Goal: Information Seeking & Learning: Learn about a topic

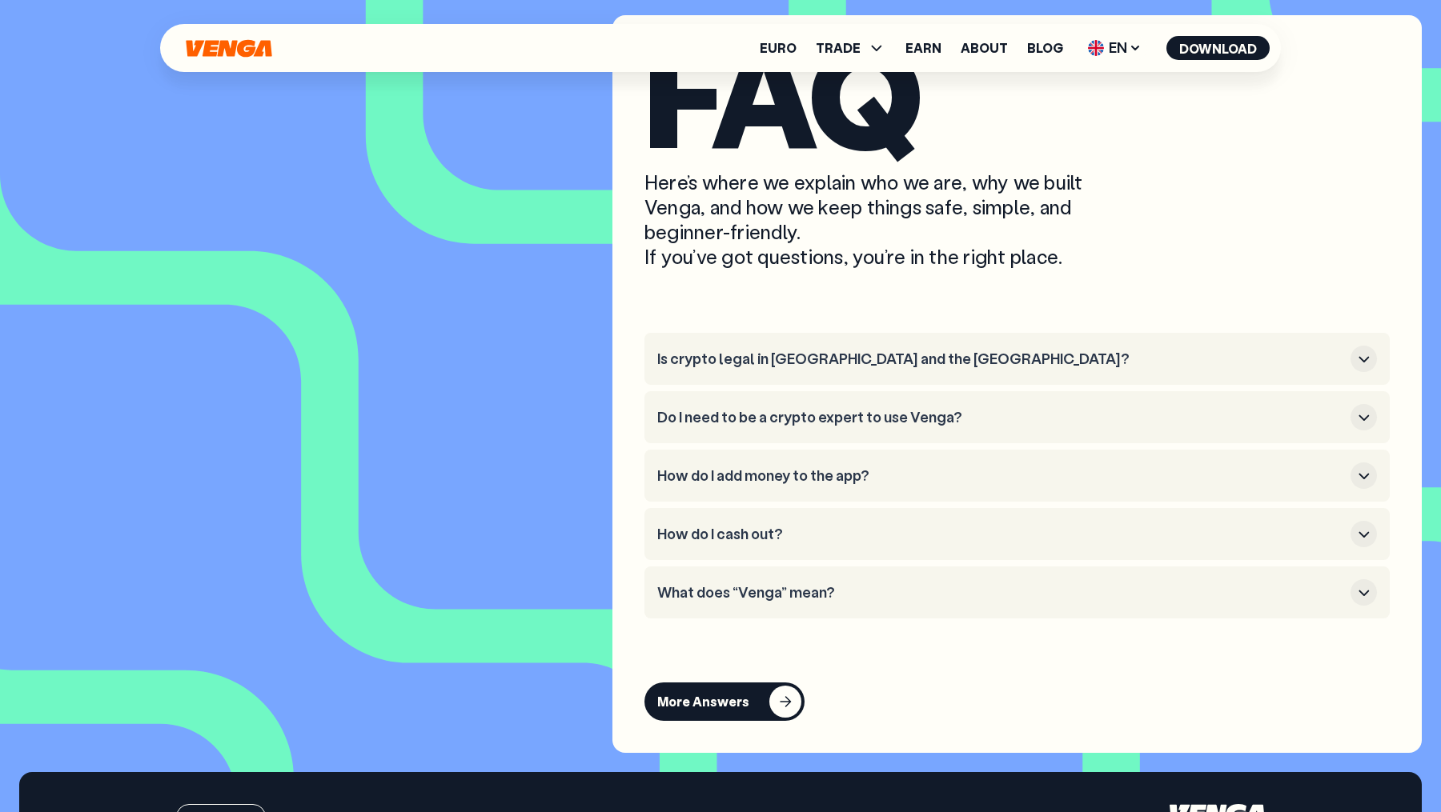
scroll to position [6844, 0]
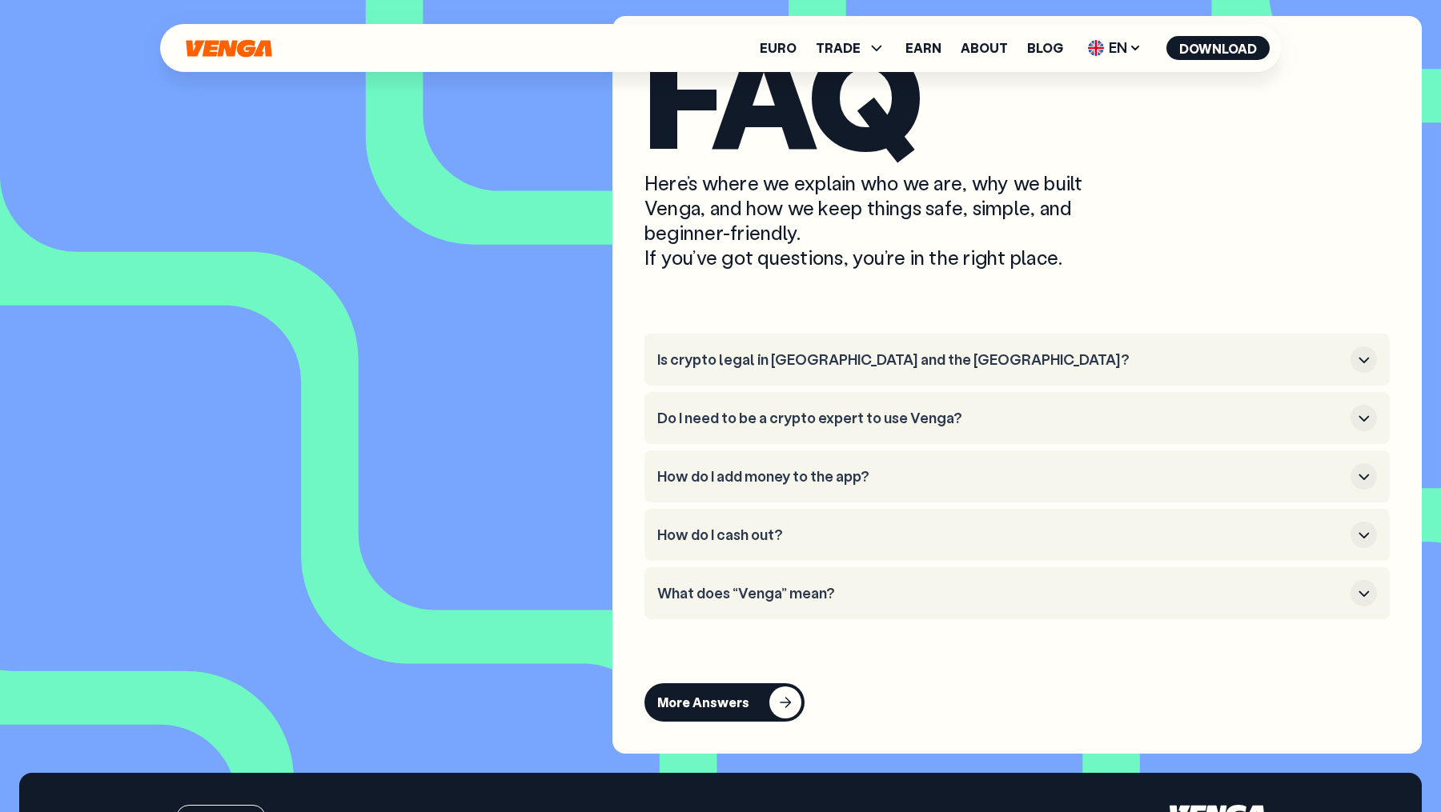
click at [700, 711] on div "More Answers" at bounding box center [703, 703] width 92 height 16
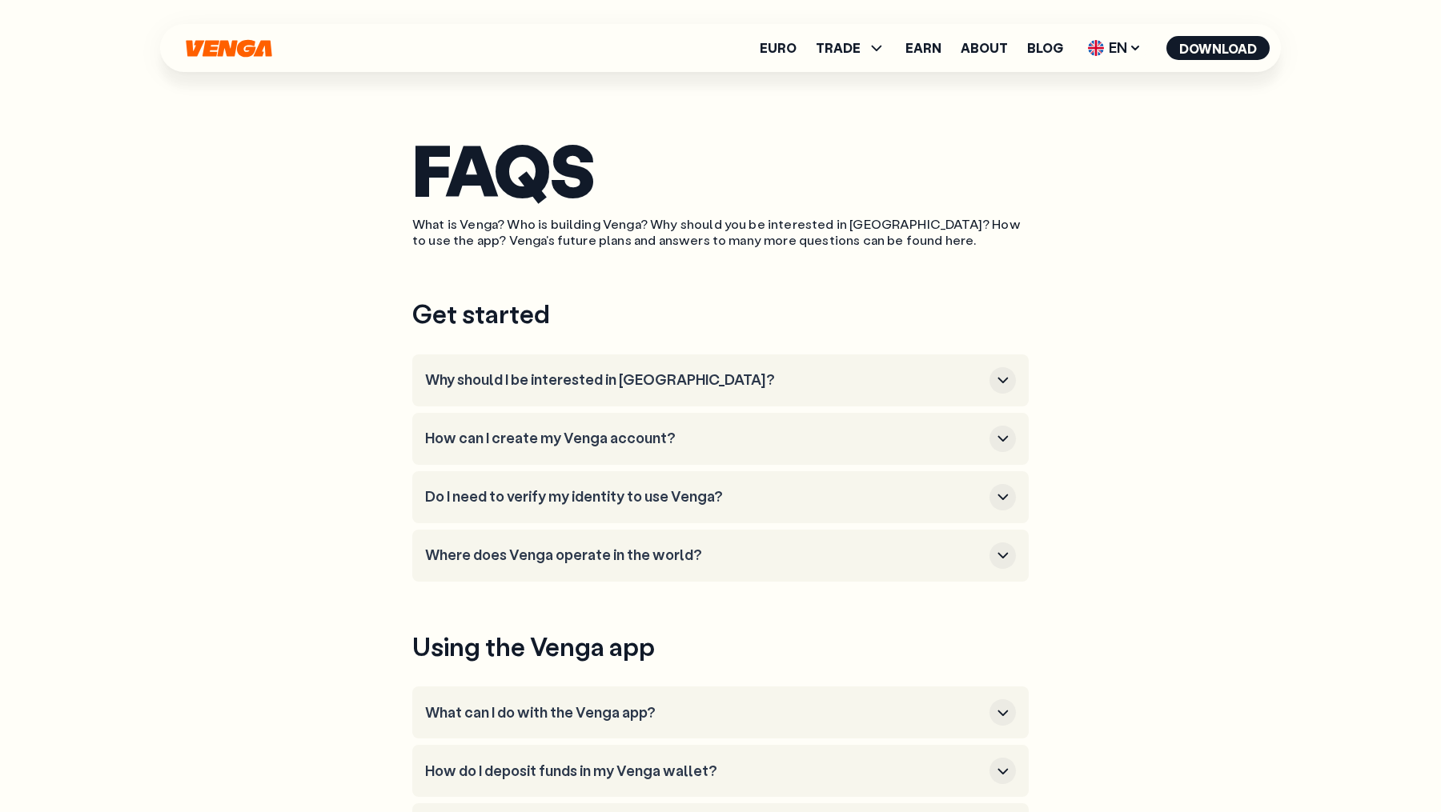
click at [1112, 455] on div "FAQS What is Venga? Who is building Venga? Why should you be interested in [GEO…" at bounding box center [720, 592] width 1153 height 1309
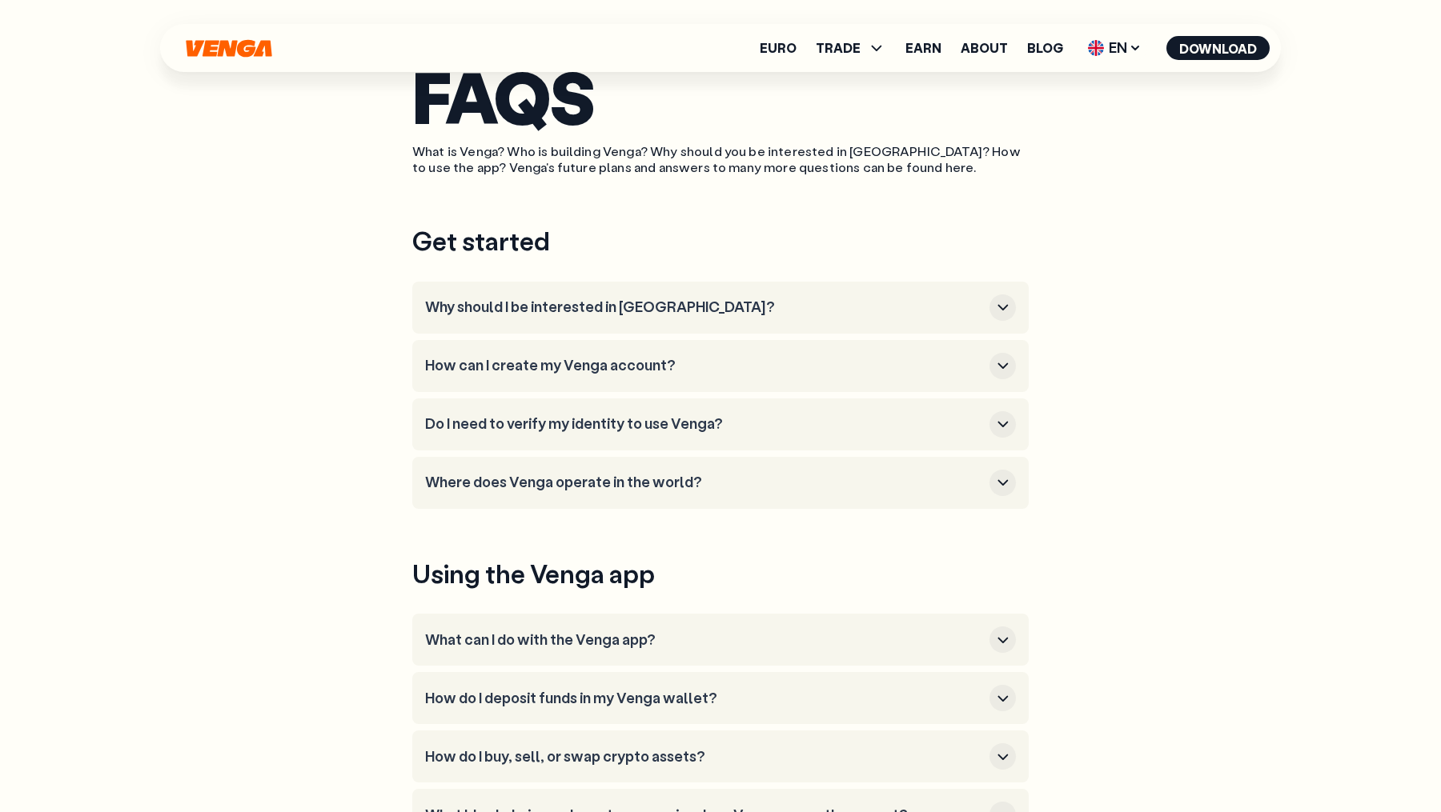
click at [979, 292] on li "Why should I be interested in [GEOGRAPHIC_DATA]?" at bounding box center [720, 308] width 616 height 52
click at [1008, 315] on icon "button" at bounding box center [1002, 307] width 19 height 19
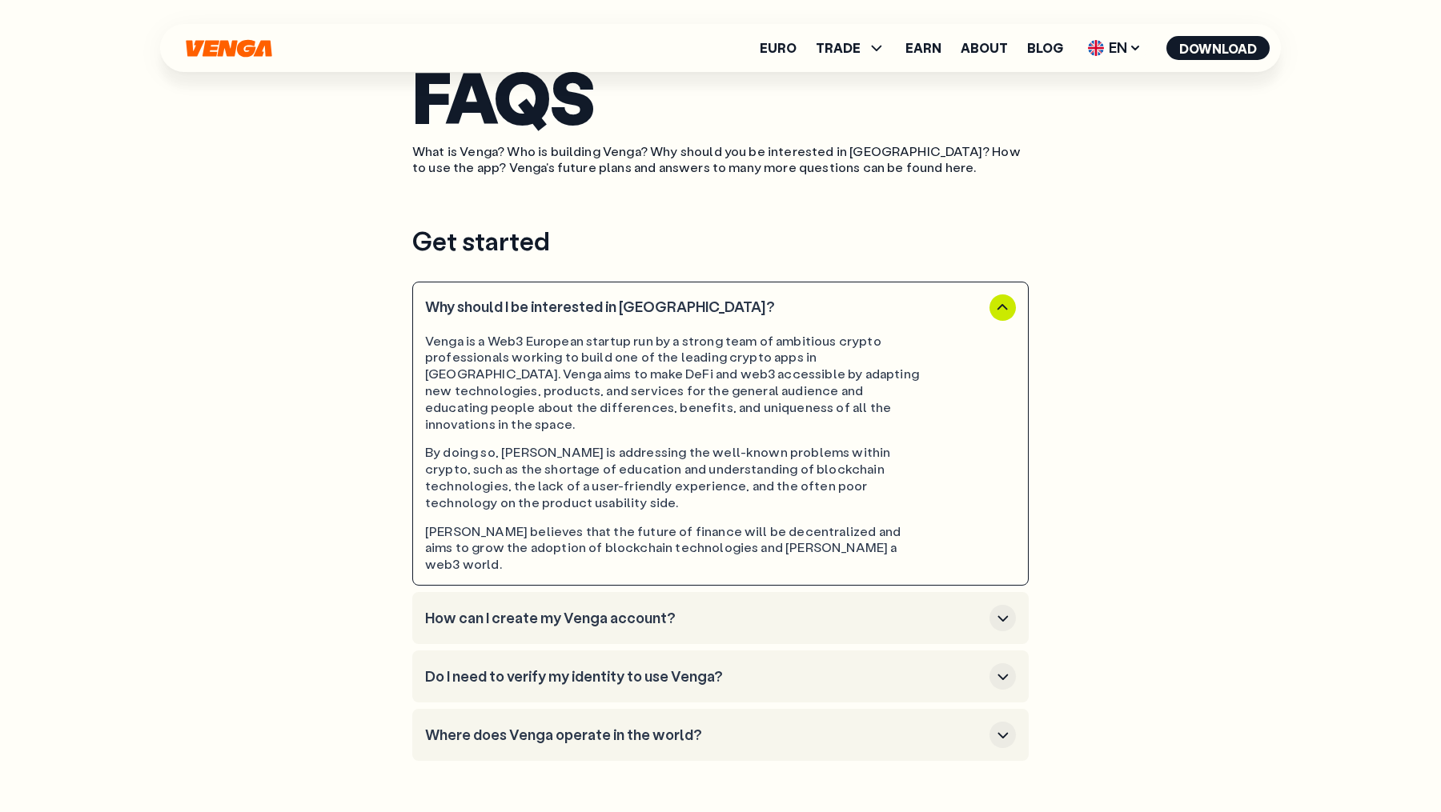
click at [997, 609] on icon "button" at bounding box center [1002, 618] width 19 height 19
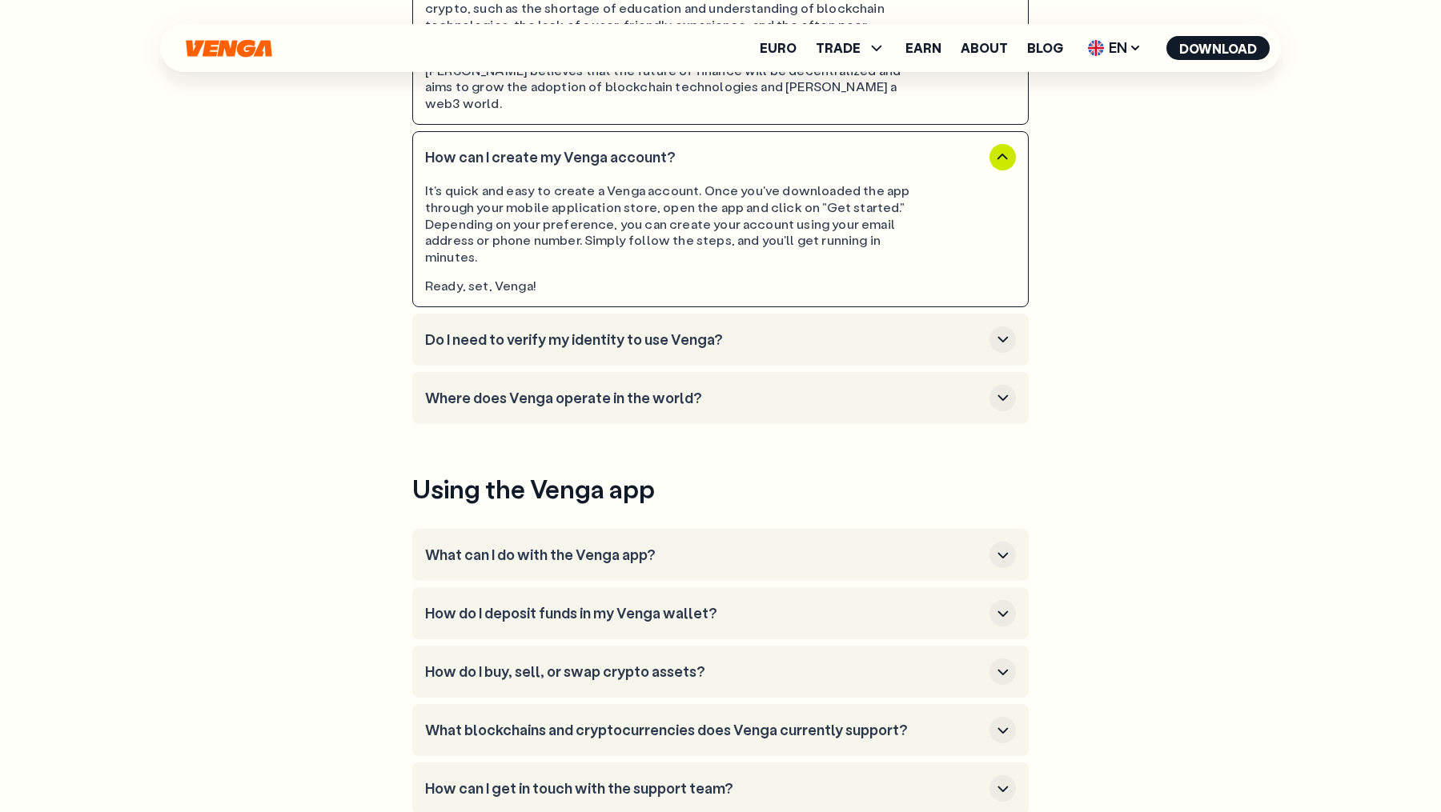
click at [1002, 314] on li "Do I need to verify my identity to use Venga?" at bounding box center [720, 340] width 616 height 52
click at [1002, 328] on icon "button" at bounding box center [1002, 337] width 19 height 19
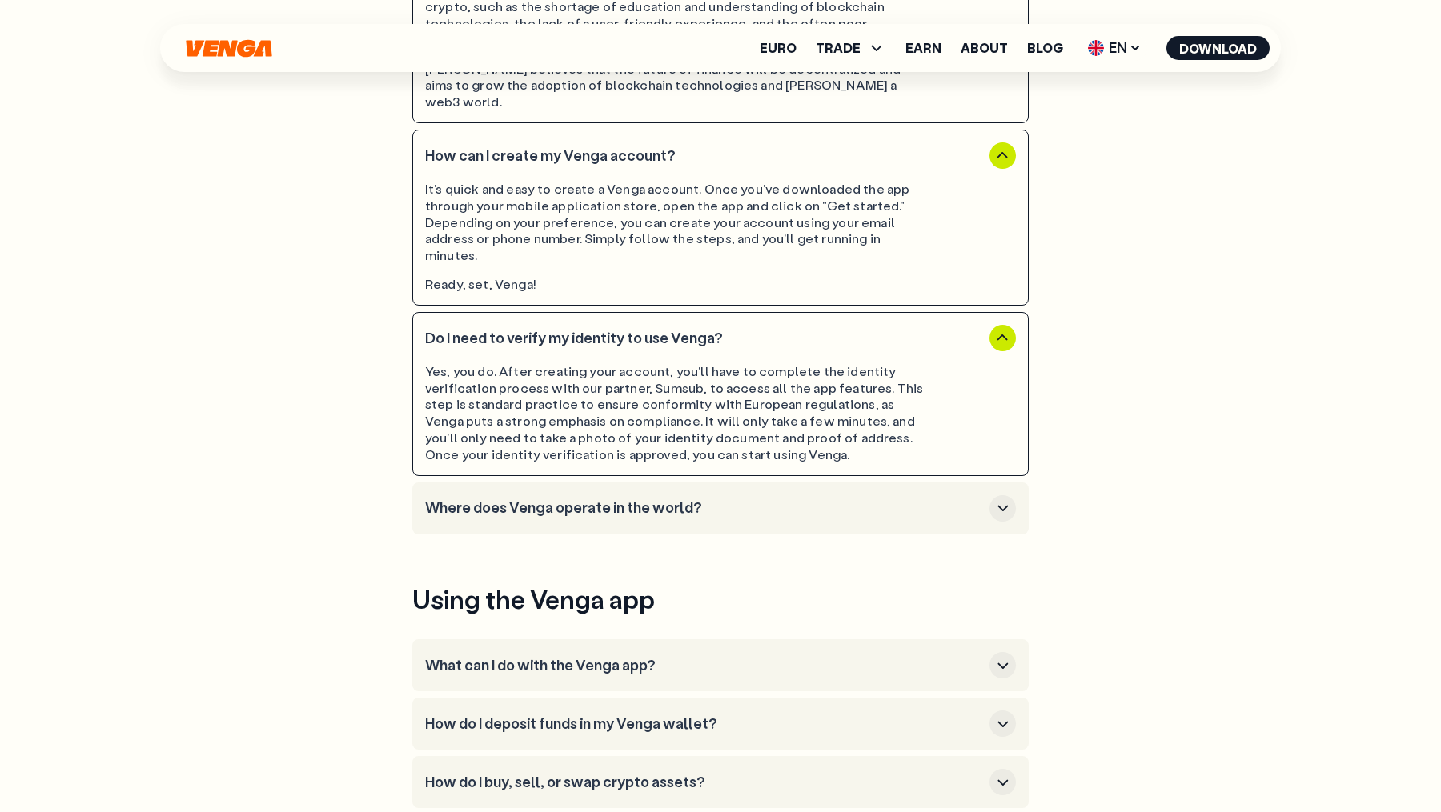
click at [995, 499] on icon "button" at bounding box center [1002, 508] width 19 height 19
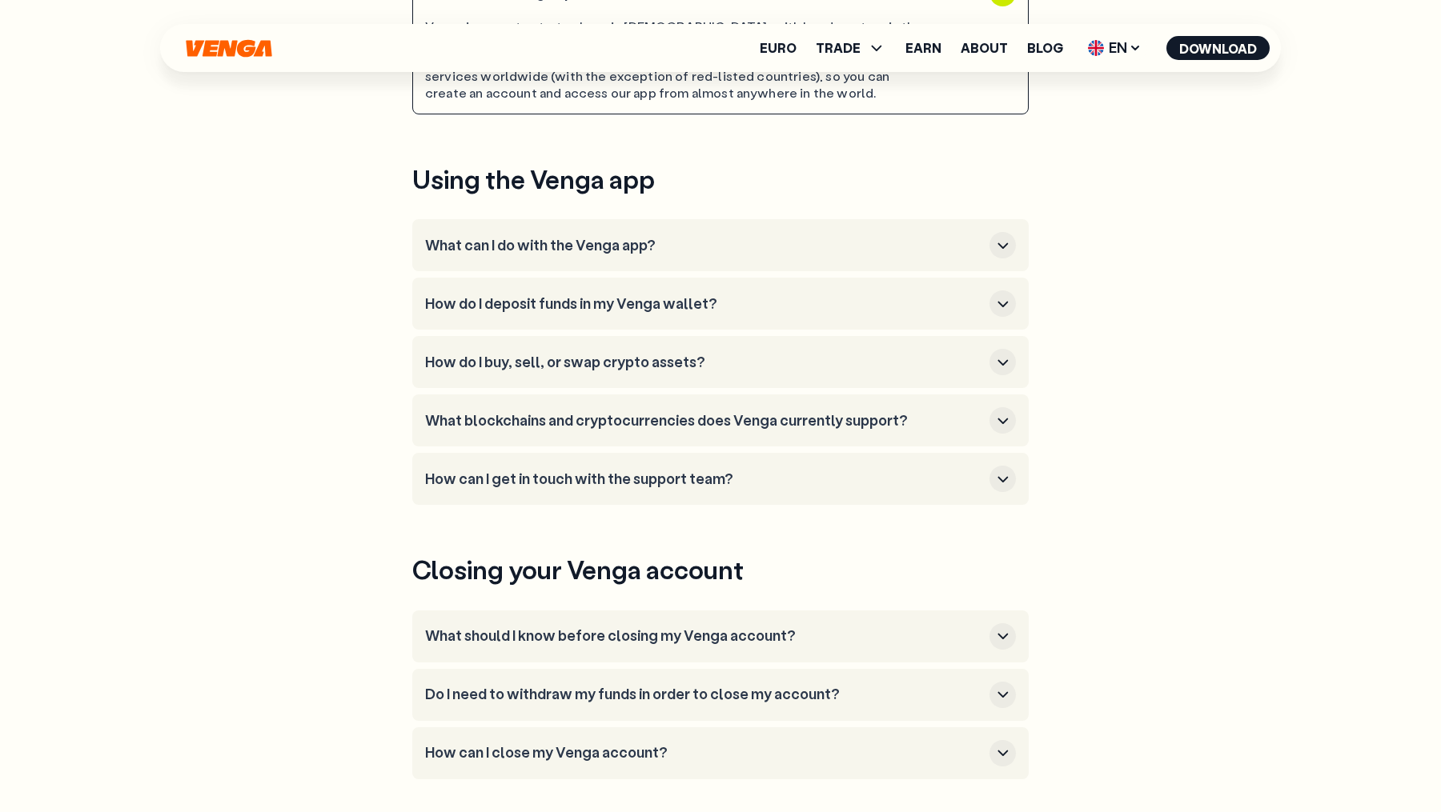
scroll to position [1113, 0]
click at [1000, 219] on li "What can I do with the Venga app?" at bounding box center [720, 245] width 616 height 52
click at [1000, 235] on icon "button" at bounding box center [1002, 244] width 19 height 19
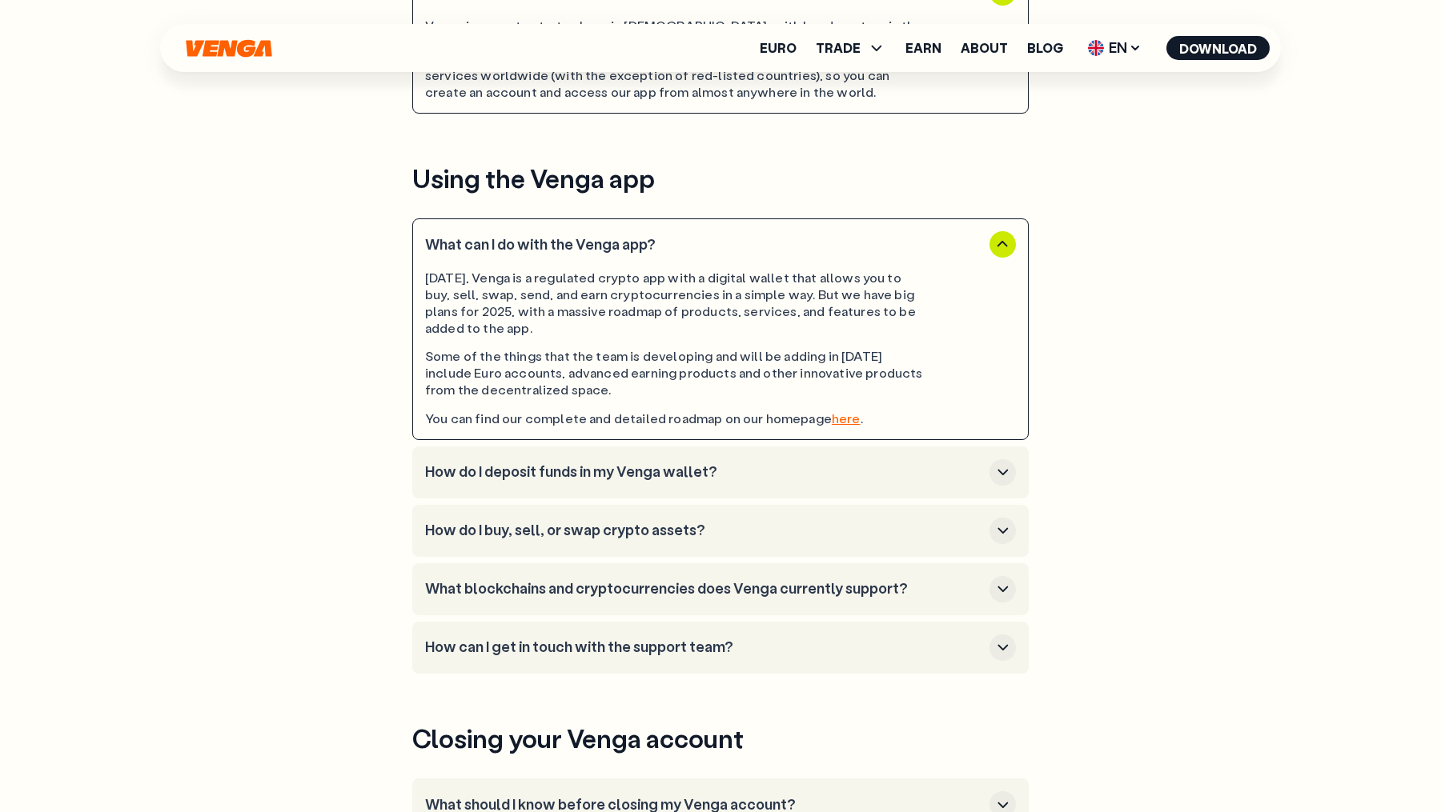
click at [1000, 447] on li "How do I deposit funds in my Venga wallet?" at bounding box center [720, 473] width 616 height 52
click at [780, 44] on link "Euro" at bounding box center [778, 48] width 37 height 13
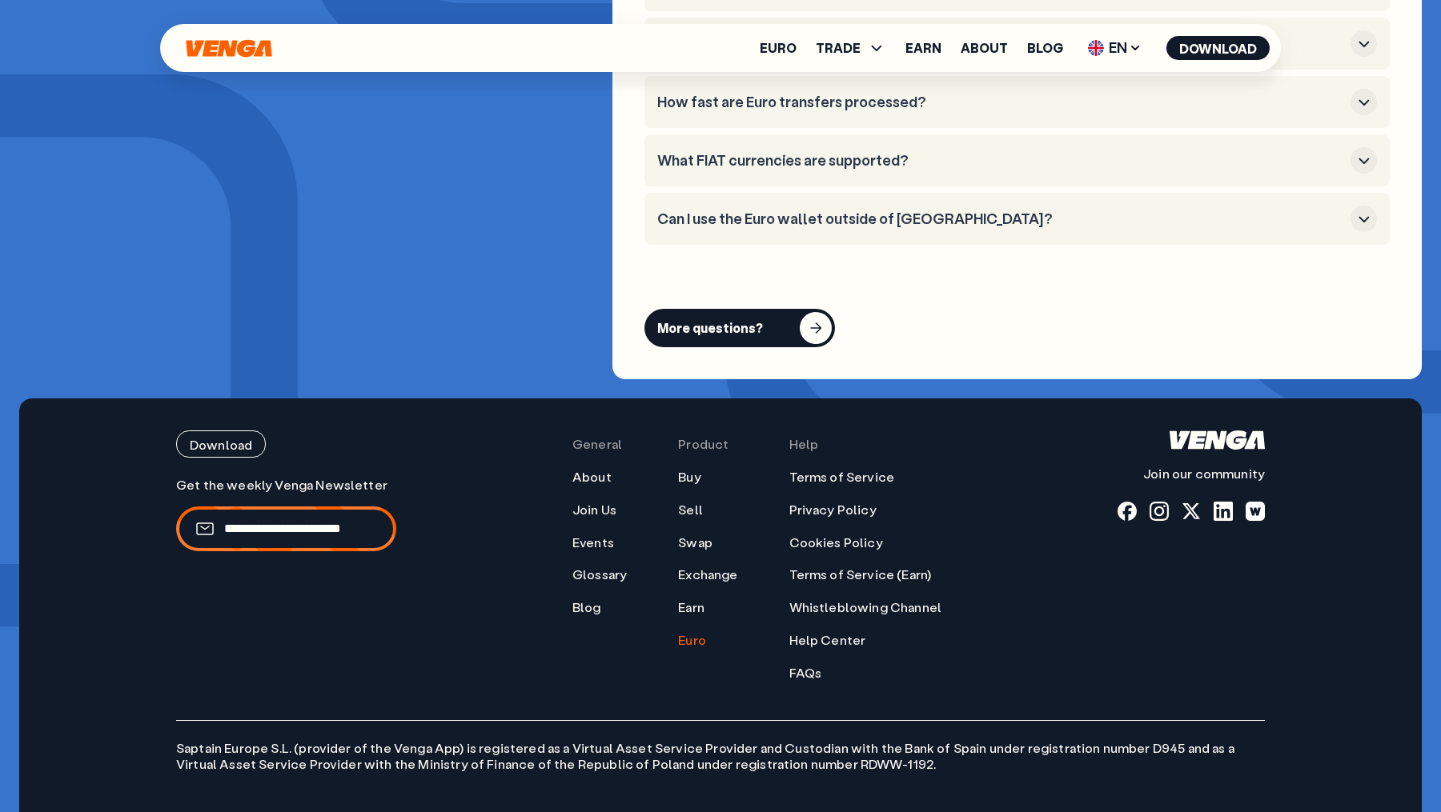
scroll to position [6415, 0]
click at [848, 48] on span "TRADE" at bounding box center [838, 48] width 45 height 13
click at [856, 110] on link "Sell" at bounding box center [850, 106] width 27 height 17
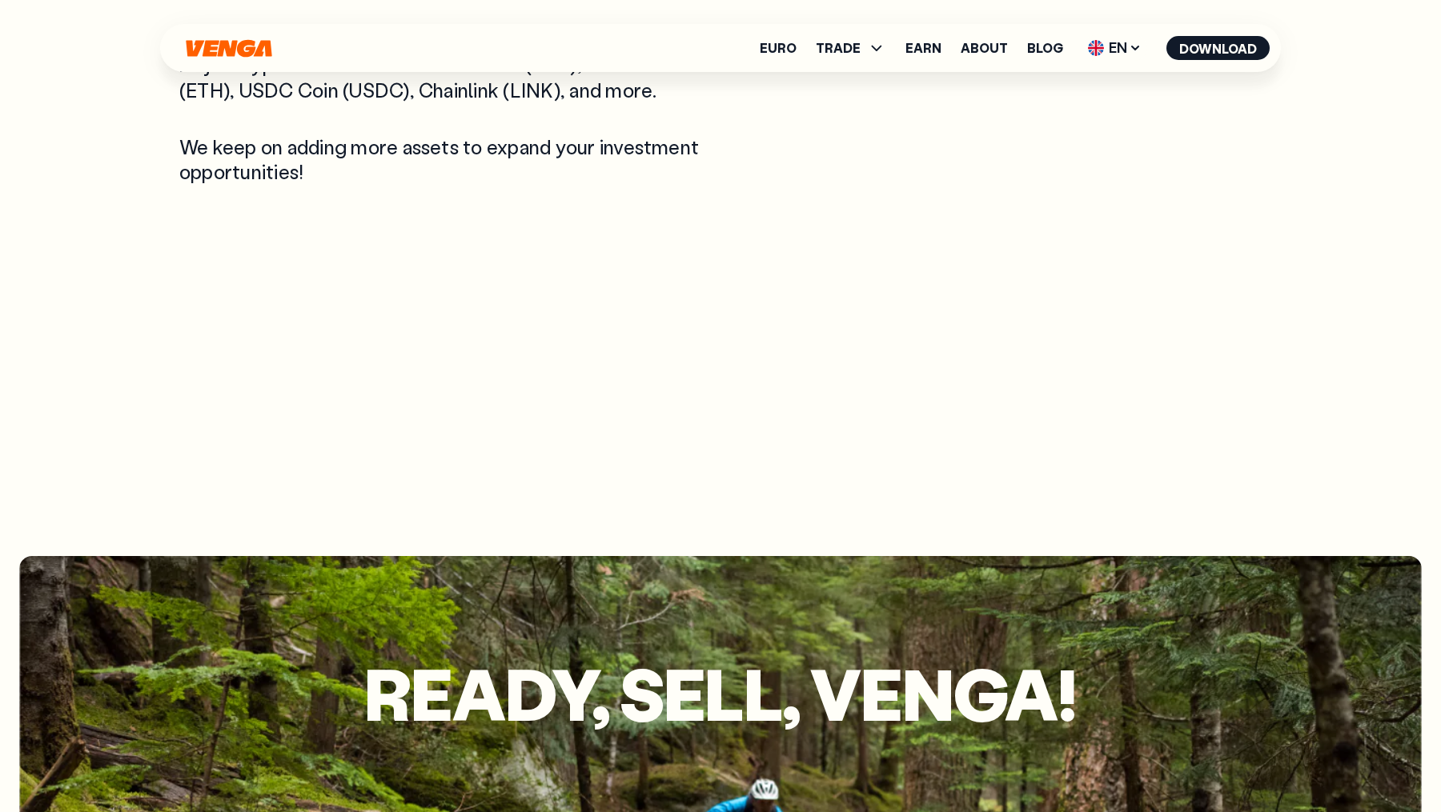
scroll to position [3356, 0]
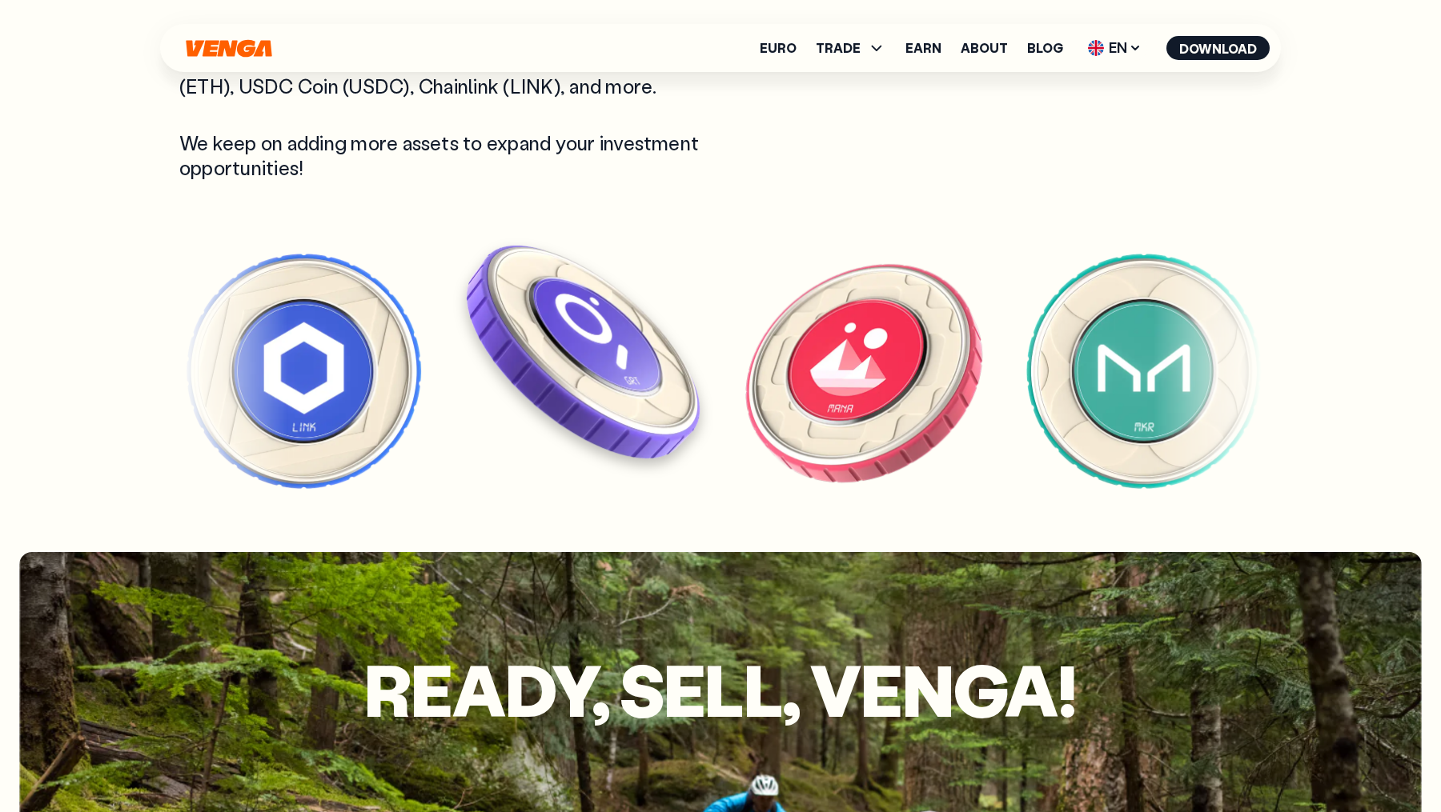
click at [708, 436] on img at bounding box center [583, 352] width 248 height 248
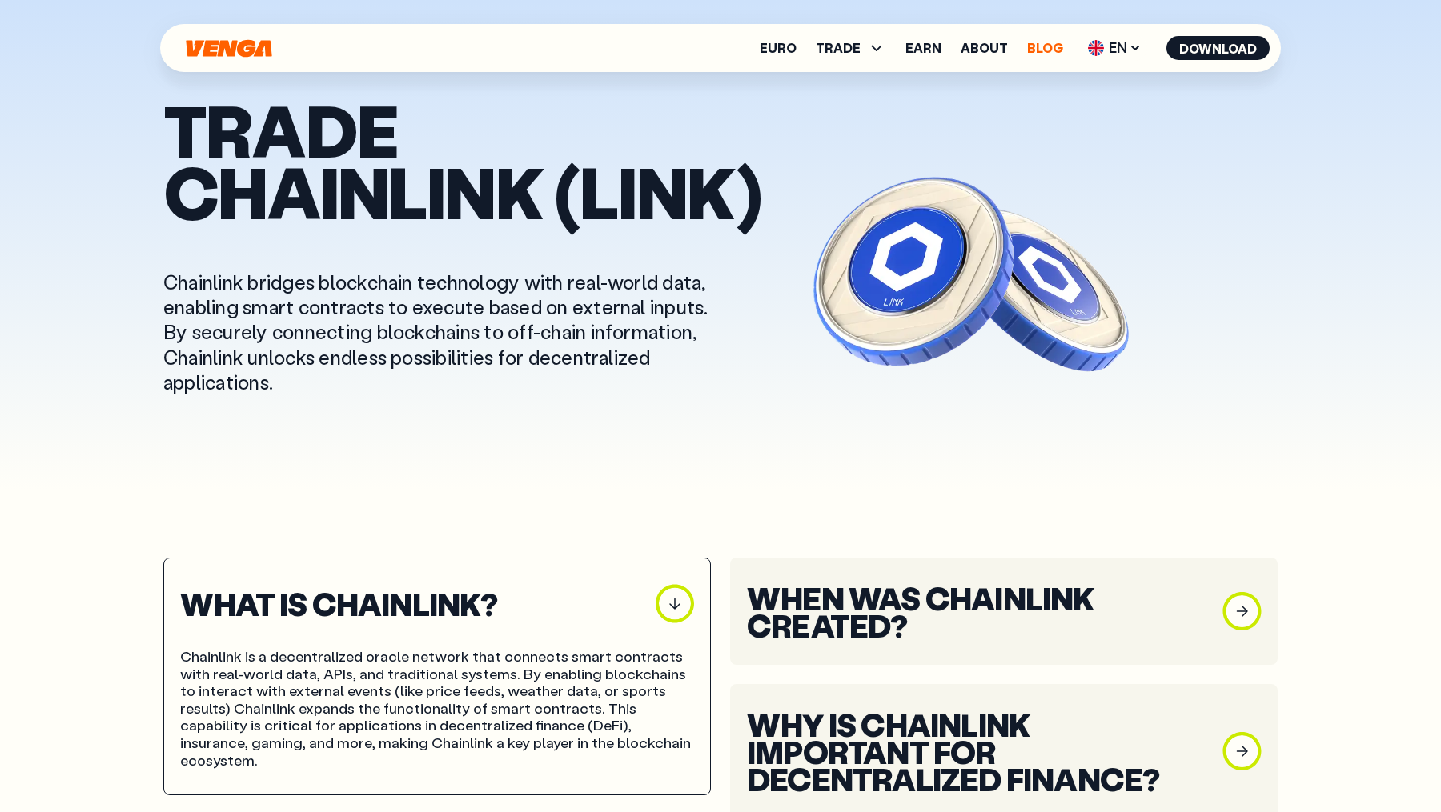
click at [1046, 50] on link "Blog" at bounding box center [1045, 48] width 36 height 13
click at [232, 46] on icon "Home" at bounding box center [229, 48] width 86 height 18
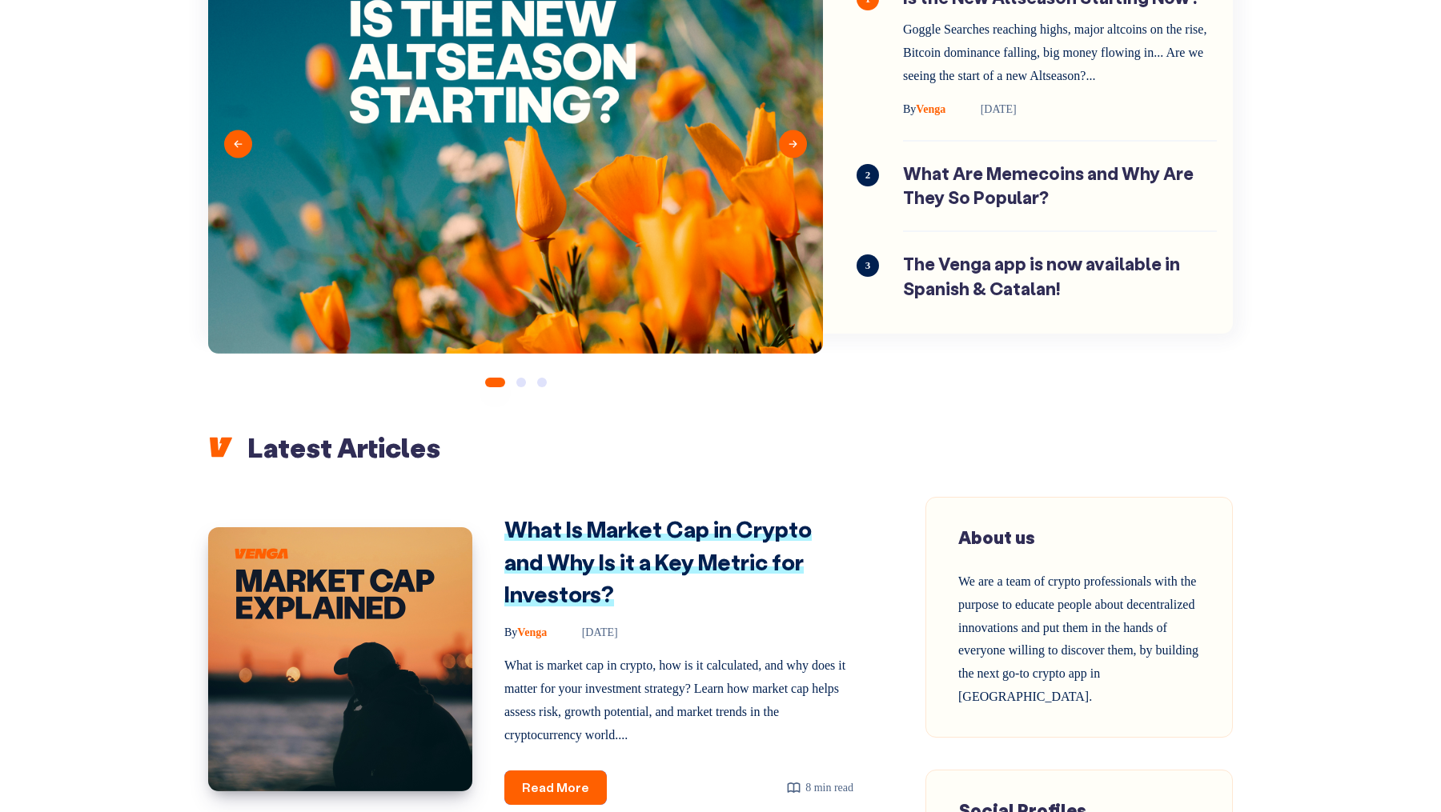
scroll to position [210, 0]
